Goal: Information Seeking & Learning: Learn about a topic

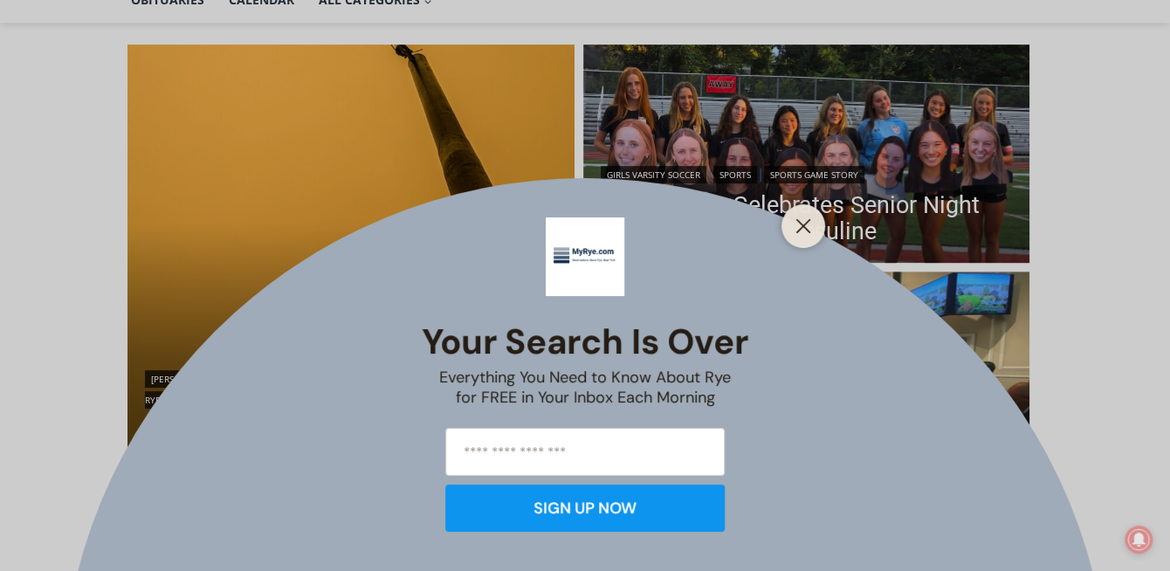
scroll to position [485, 0]
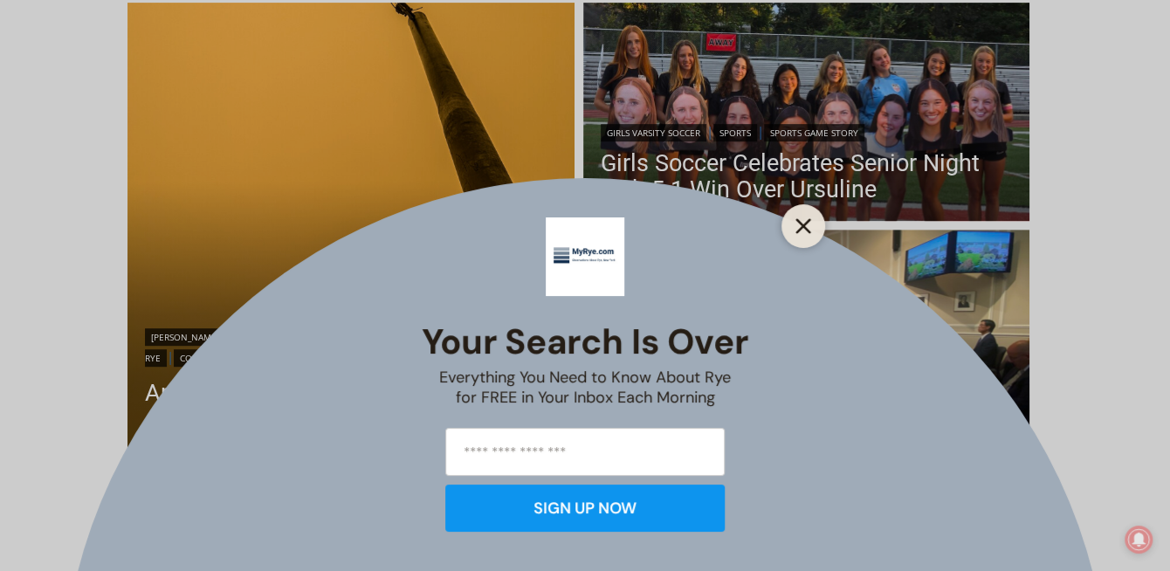
click at [806, 219] on icon "Close" at bounding box center [803, 226] width 16 height 16
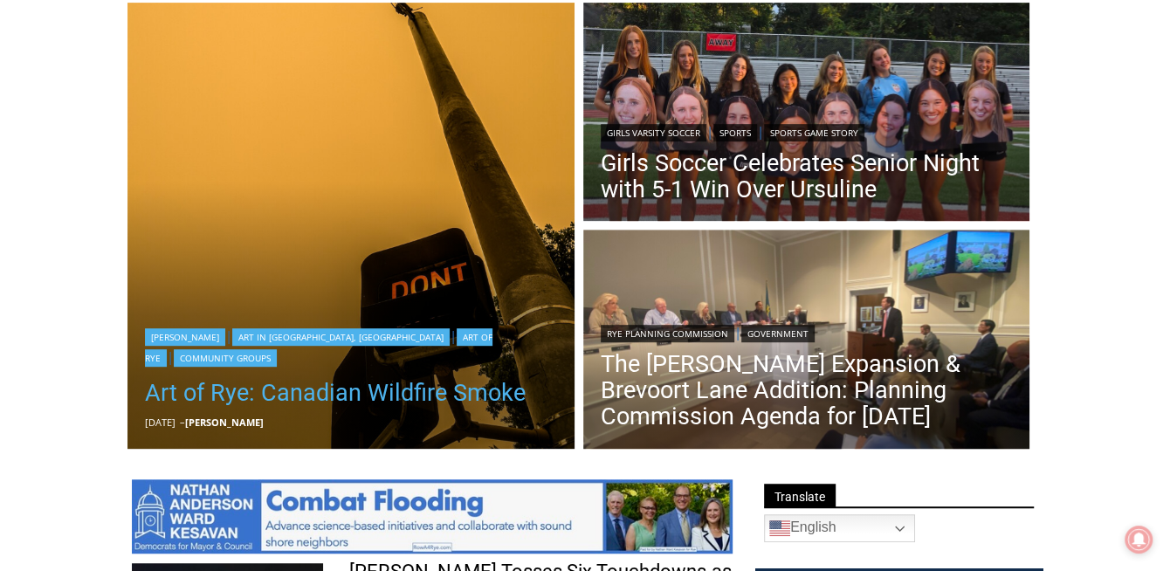
click at [420, 393] on link "Art of Rye: Canadian Wildfire Smoke" at bounding box center [351, 392] width 412 height 35
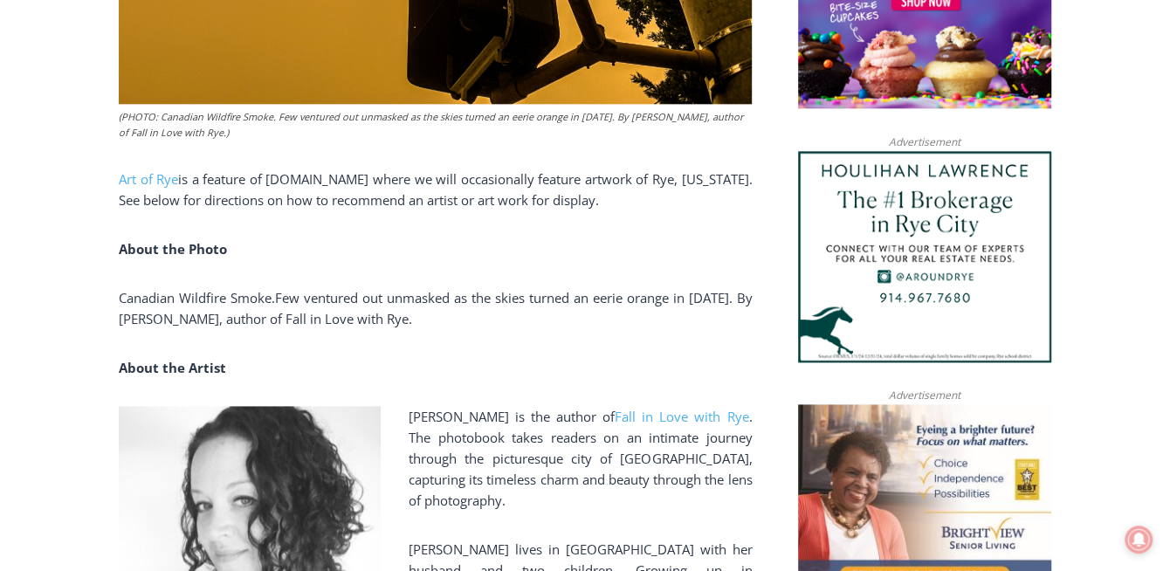
scroll to position [1317, 0]
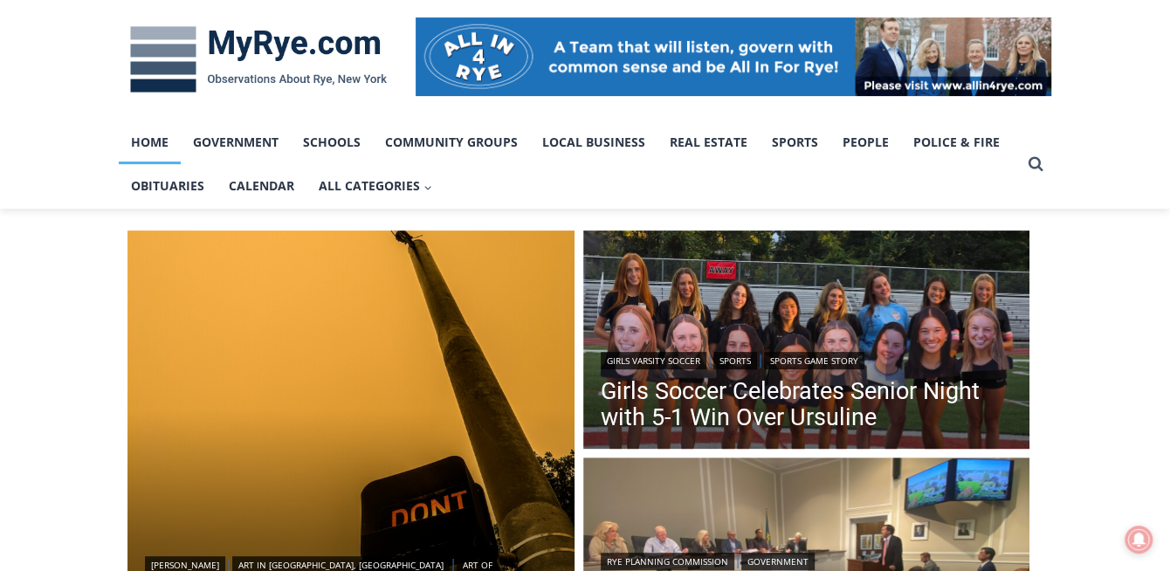
scroll to position [104, 0]
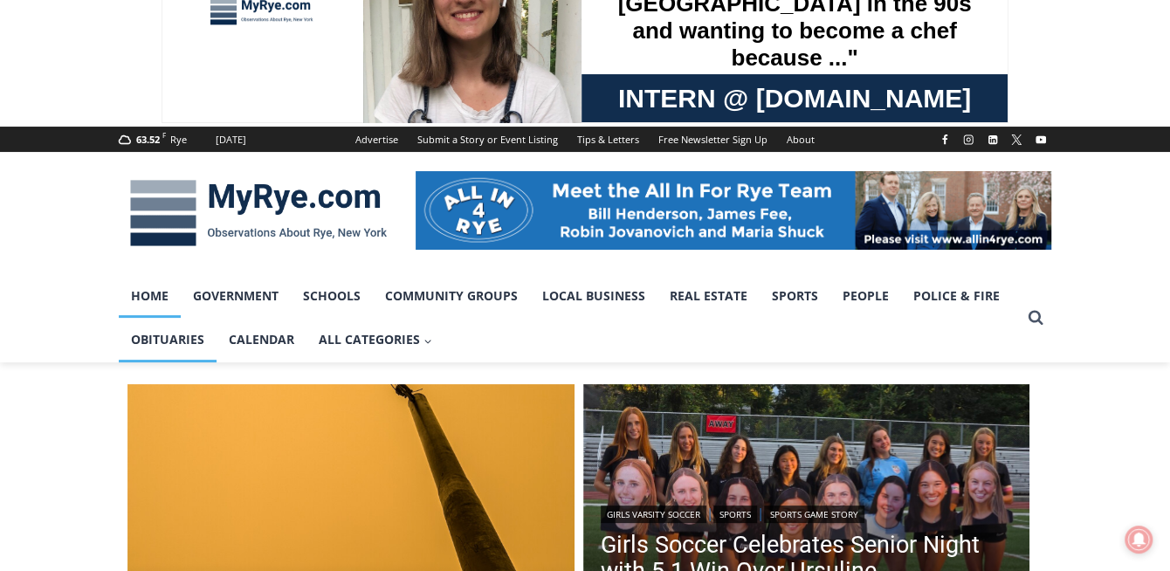
click at [216, 341] on link "Obituaries" at bounding box center [168, 340] width 98 height 44
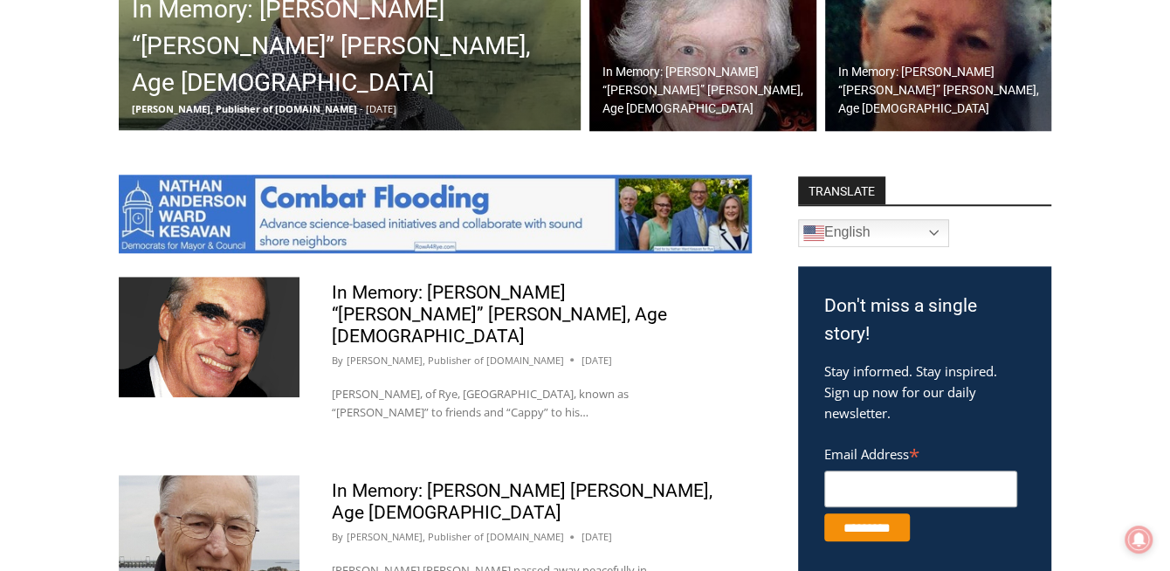
scroll to position [832, 0]
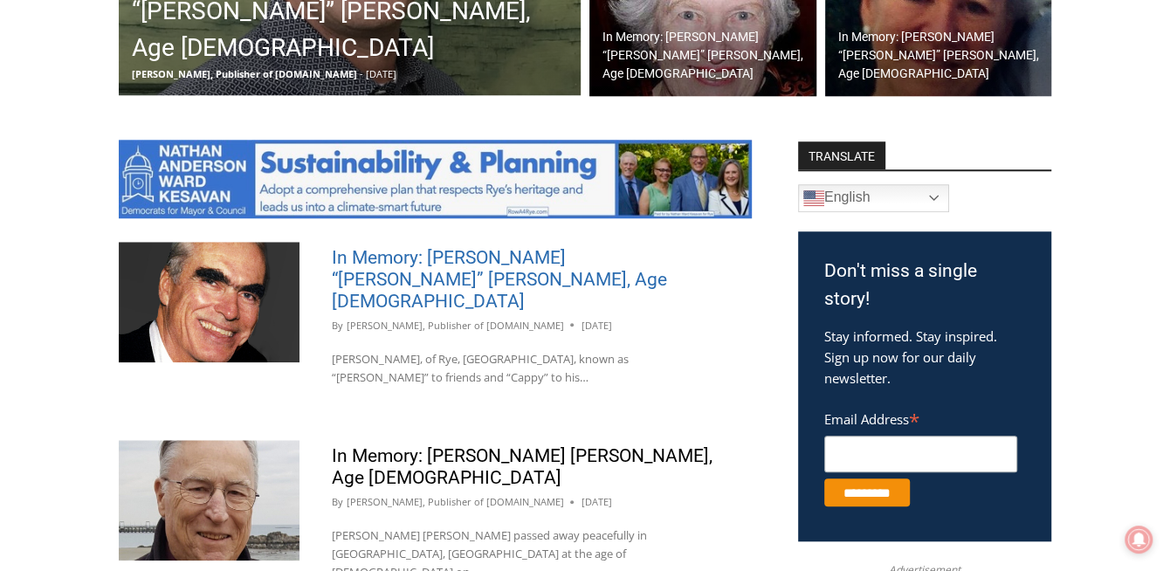
click at [411, 267] on link "In Memory: [PERSON_NAME] “[PERSON_NAME]” [PERSON_NAME], Age [DEMOGRAPHIC_DATA]" at bounding box center [499, 279] width 335 height 65
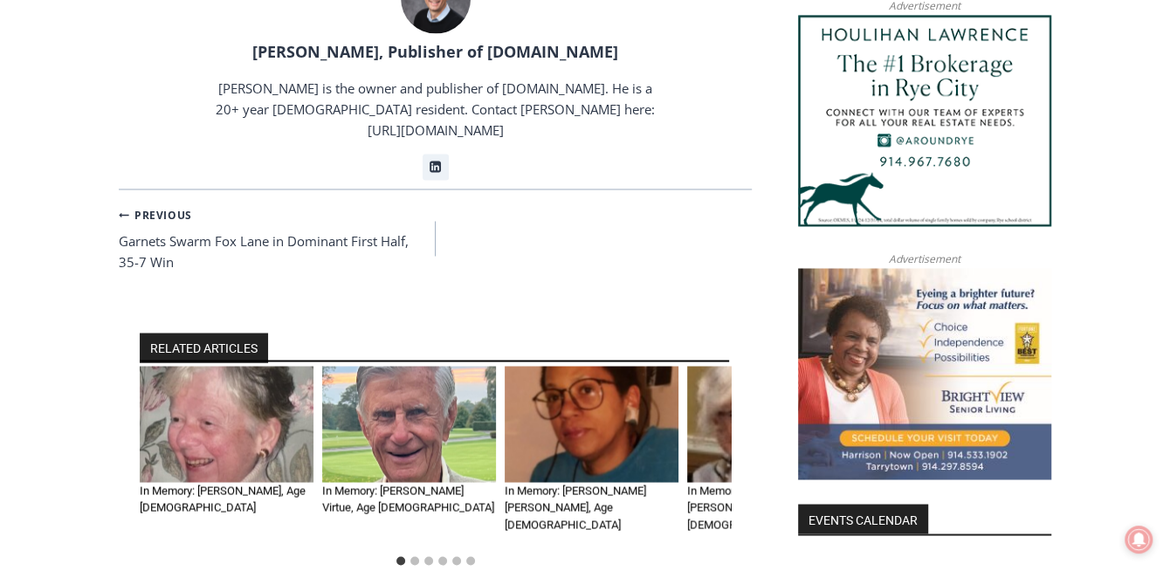
scroll to position [1733, 0]
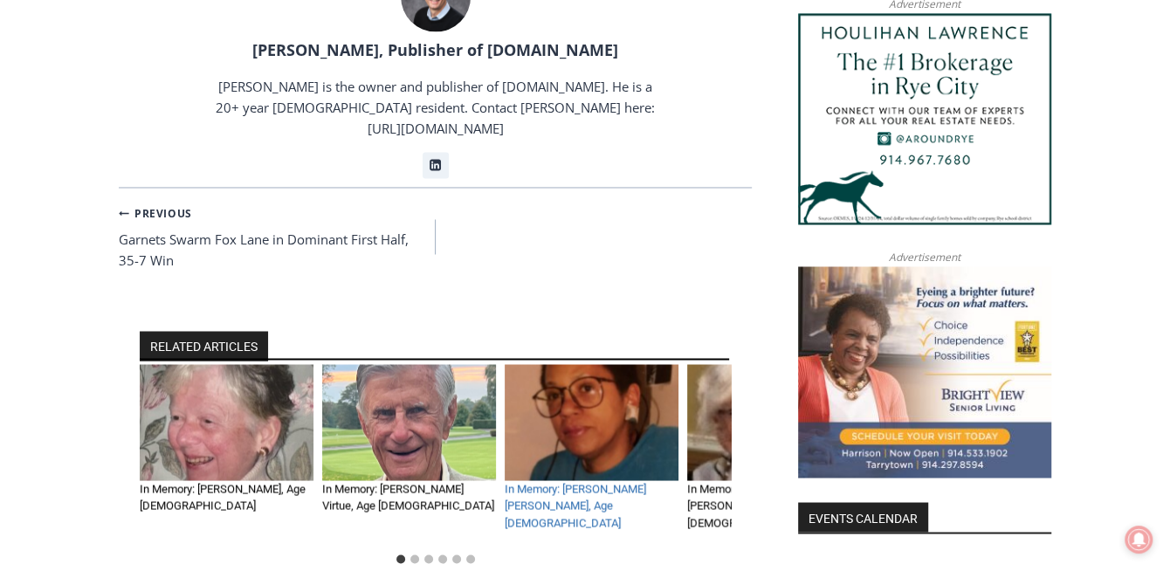
click at [553, 482] on link "In Memory: [PERSON_NAME] [PERSON_NAME], Age [DEMOGRAPHIC_DATA]" at bounding box center [575, 505] width 141 height 47
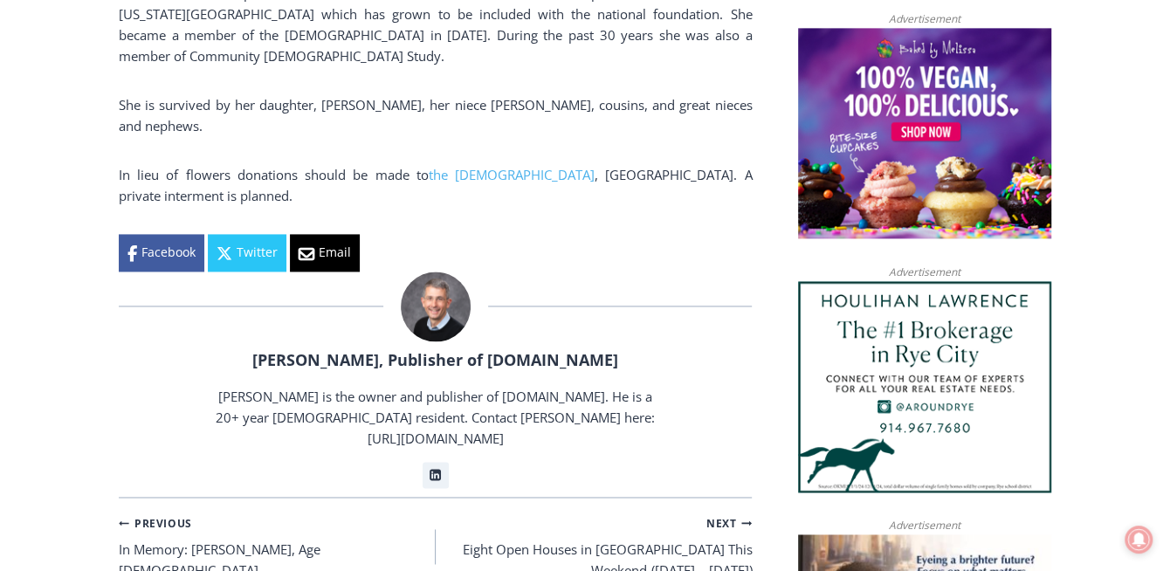
scroll to position [1291, 0]
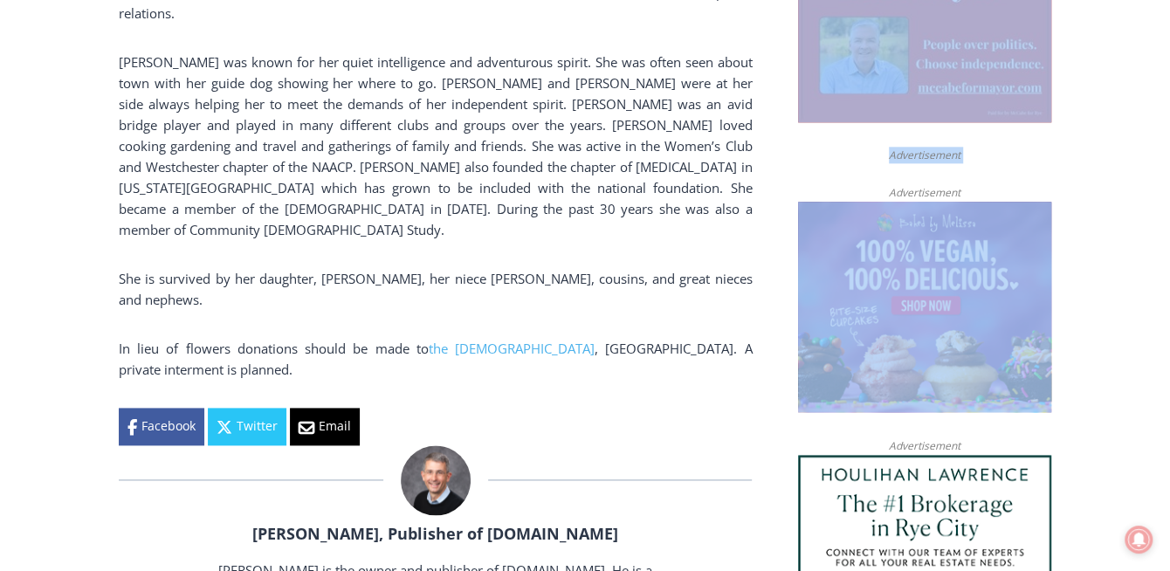
drag, startPoint x: 1165, startPoint y: 30, endPoint x: 1065, endPoint y: -45, distance: 124.1
